Goal: Go to known website: Go to known website

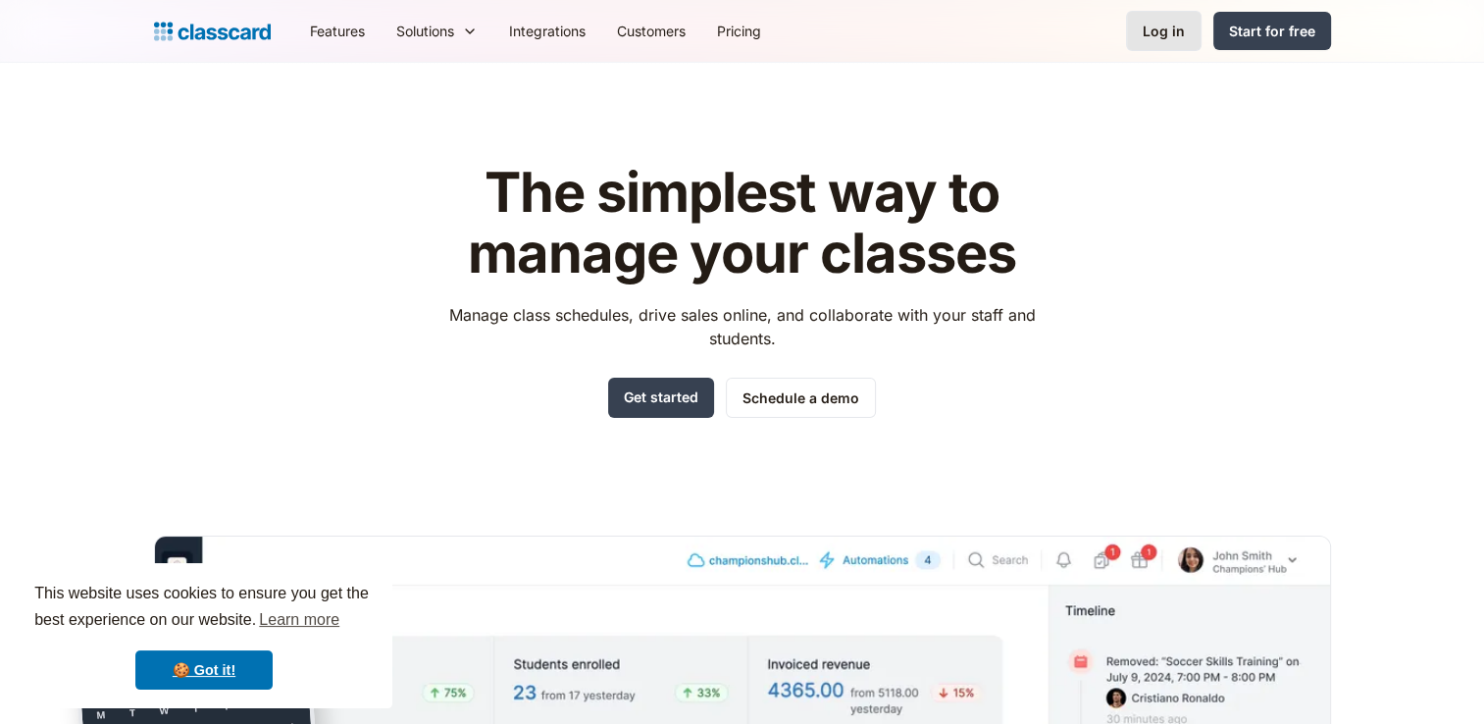
click at [1182, 37] on div "Log in" at bounding box center [1164, 31] width 42 height 21
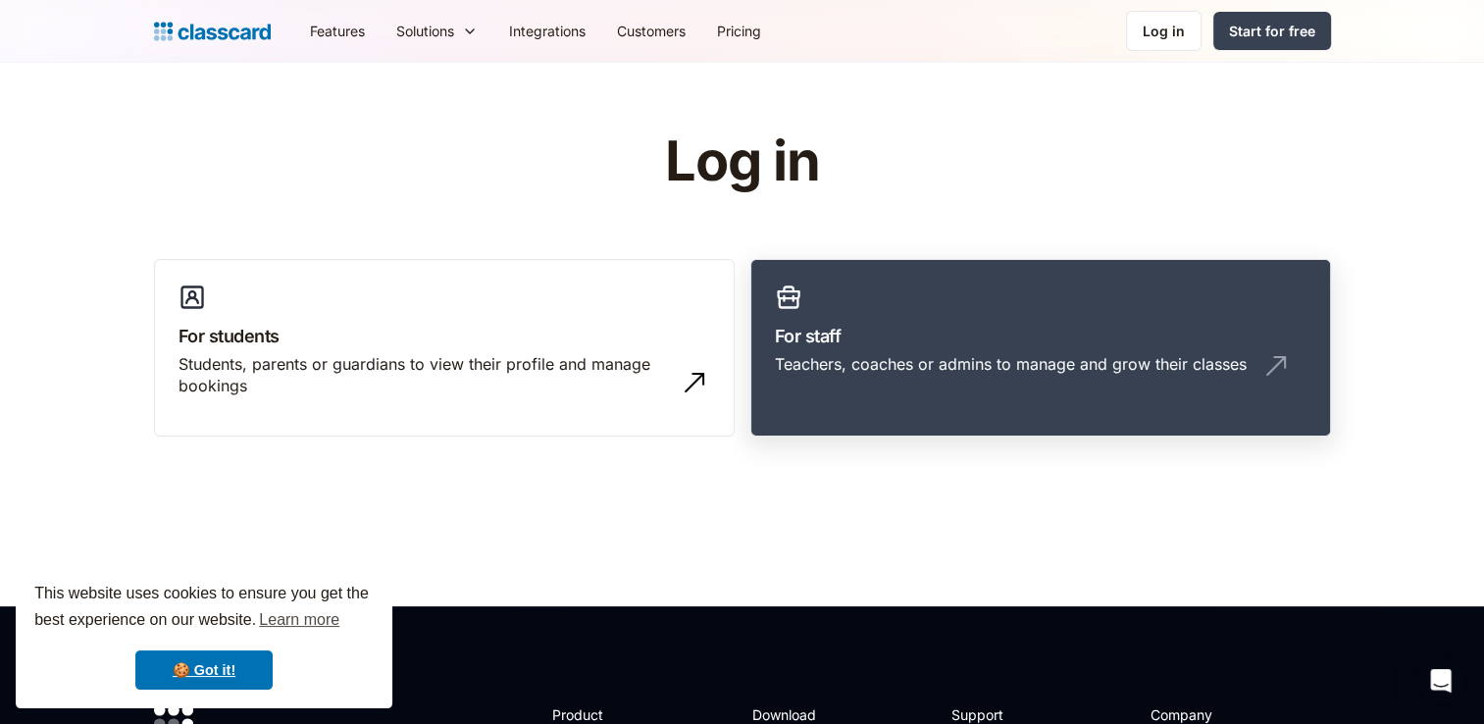
click at [829, 311] on link "For staff Teachers, coaches or admins to manage and grow their classes" at bounding box center [1040, 348] width 581 height 178
